Goal: Find specific page/section

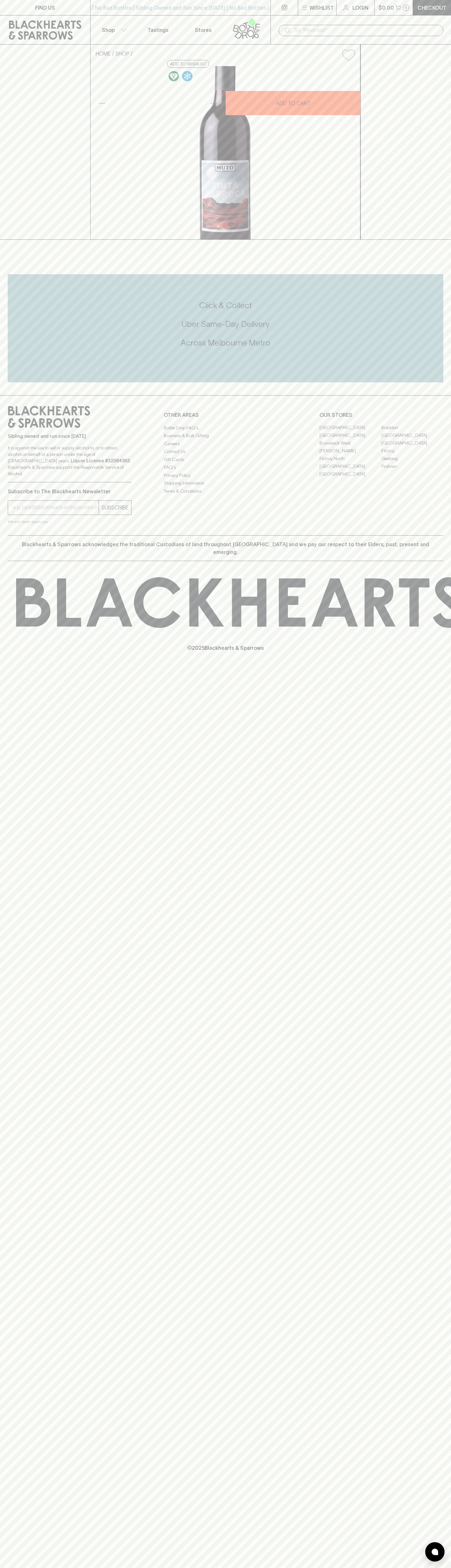
click at [23, 10] on link "FIND US" at bounding box center [45, 7] width 90 height 15
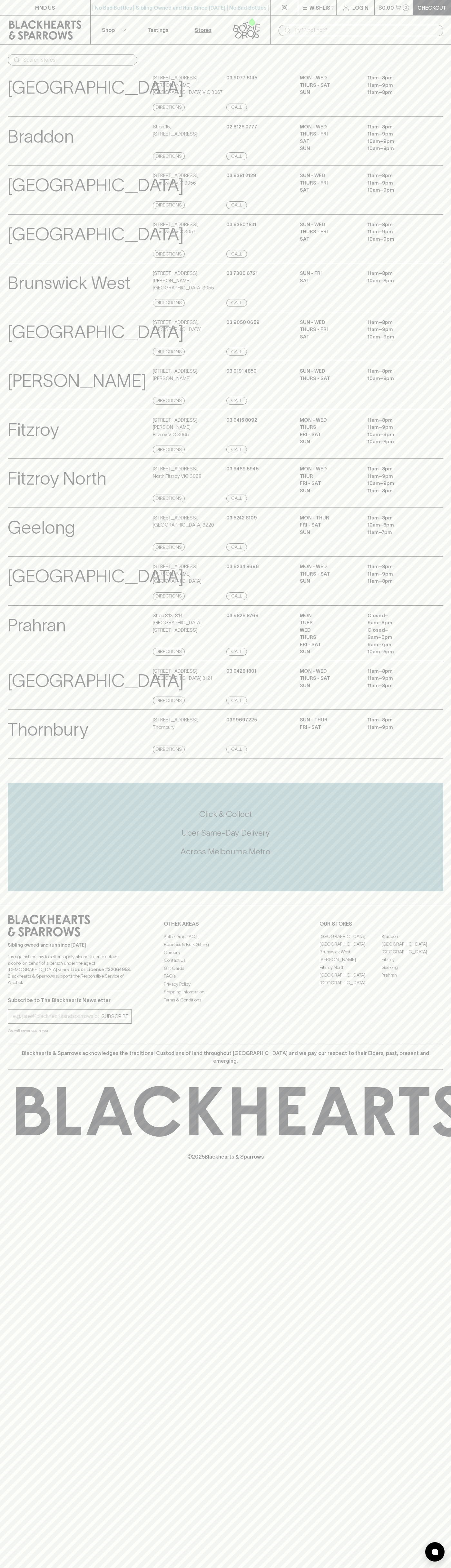
click at [433, 1432] on div "FIND US | No Bad Bottles | Sibling Owned and Run Since [DATE] | No Bad Bottles …" at bounding box center [225, 784] width 451 height 1568
click at [189, 1567] on html "FIND US | No Bad Bottles | Sibling Owned and Run Since [DATE] | No Bad Bottles …" at bounding box center [225, 784] width 451 height 1568
click at [23, 891] on div "Click & Collect Uber Same-Day Delivery Across [GEOGRAPHIC_DATA] Metro" at bounding box center [225, 837] width 435 height 108
